Goal: Task Accomplishment & Management: Complete application form

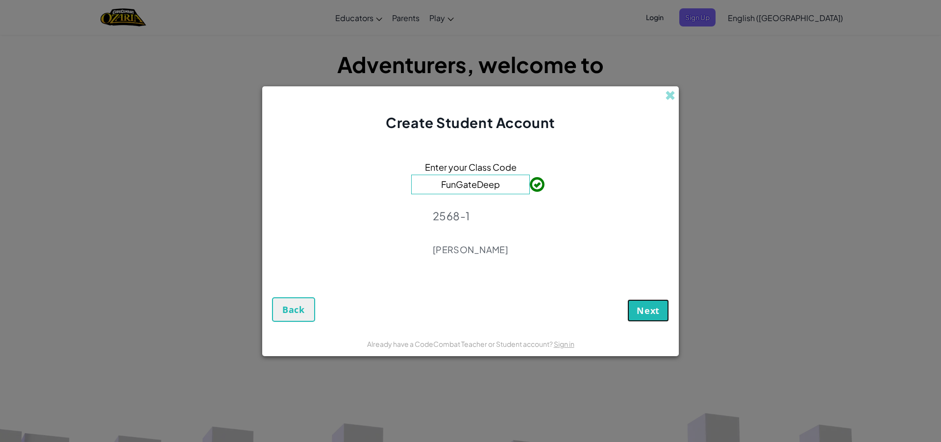
click at [657, 314] on span "Next" at bounding box center [648, 310] width 23 height 12
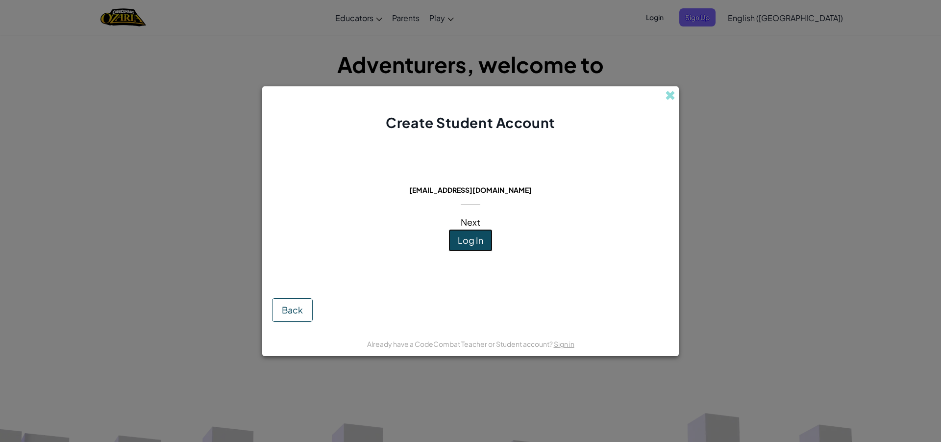
click at [477, 249] on button "Log In" at bounding box center [471, 240] width 44 height 23
